Goal: Information Seeking & Learning: Learn about a topic

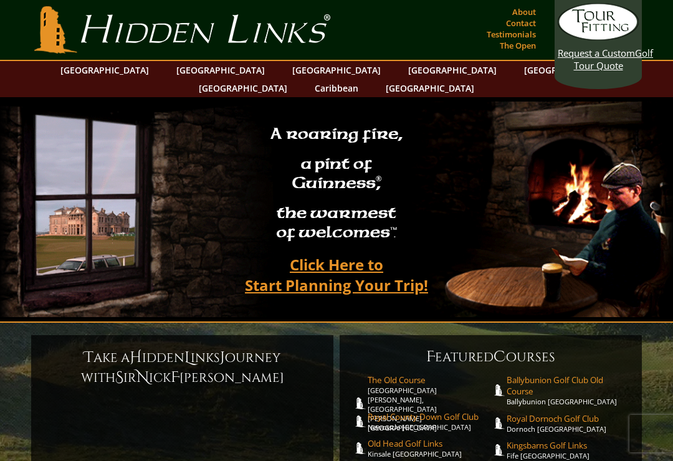
click at [192, 70] on link "[GEOGRAPHIC_DATA]" at bounding box center [220, 70] width 101 height 18
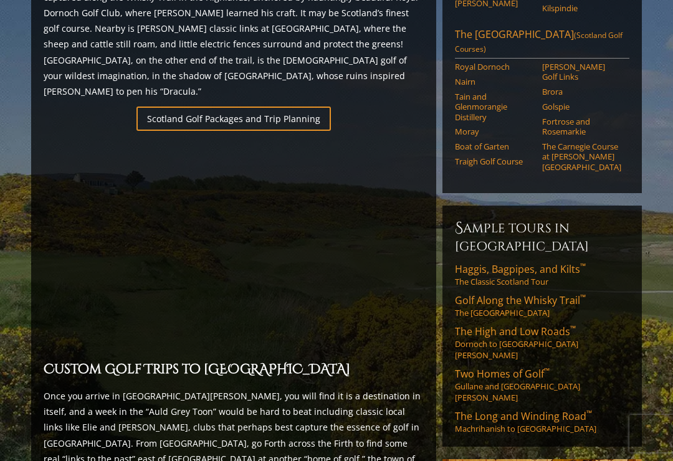
scroll to position [830, 0]
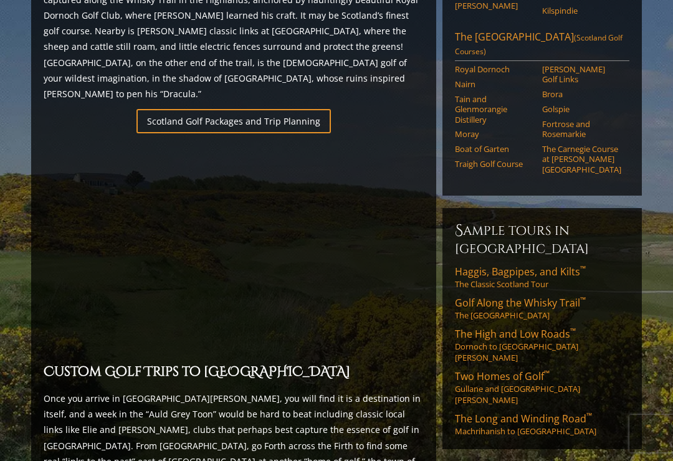
click at [510, 265] on span "Haggis, Bagpipes, and Kilts ™" at bounding box center [520, 272] width 131 height 14
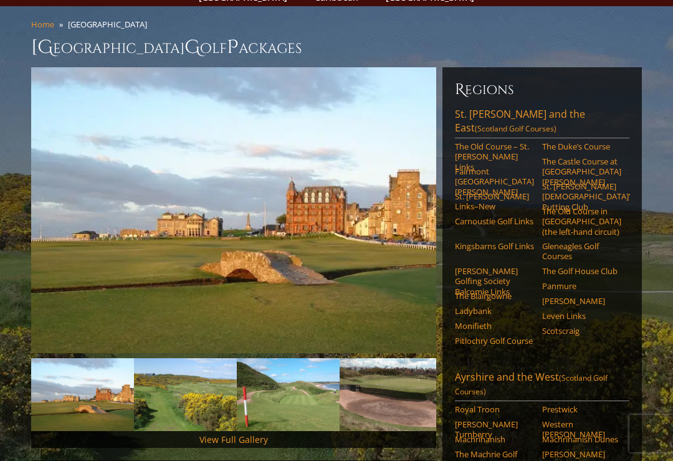
scroll to position [90, 0]
click at [507, 108] on link "St. Andrews and the East (Scotland Golf Courses)" at bounding box center [542, 123] width 174 height 31
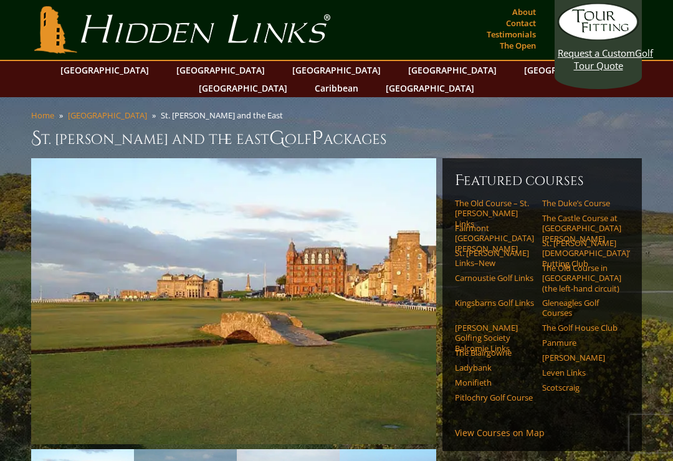
click at [528, 10] on link "About" at bounding box center [524, 11] width 30 height 17
